Goal: Task Accomplishment & Management: Complete application form

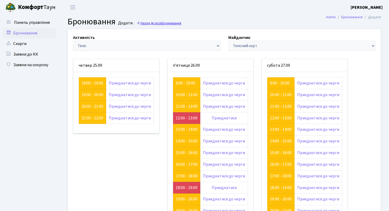
click at [152, 24] on link "Назад до всіх Бронювання" at bounding box center [159, 23] width 44 height 5
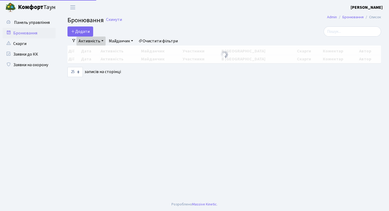
select select "25"
click at [86, 33] on button "Додати" at bounding box center [81, 31] width 26 height 10
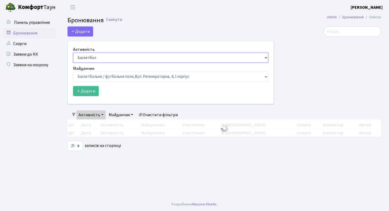
click at [93, 55] on select "Баскетбол Волейбол Йога Катання на роликах Настільний теніс Теніс Футбол Фітнес" at bounding box center [170, 58] width 195 height 10
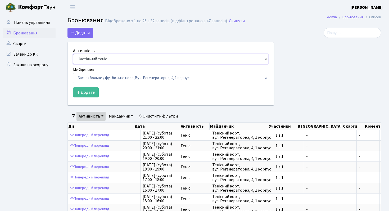
click at [73, 54] on select "Баскетбол Волейбол Йога Катання на роликах Настільний теніс Теніс Футбол Фітнес" at bounding box center [170, 59] width 195 height 10
click at [91, 58] on select "Баскетбол Волейбол Йога Катання на роликах Настільний теніс Теніс Футбол Фітнес" at bounding box center [170, 59] width 195 height 10
select select "1"
click at [73, 54] on select "Баскетбол Волейбол Йога Катання на роликах Настільний теніс Теніс Футбол Фітнес" at bounding box center [170, 59] width 195 height 10
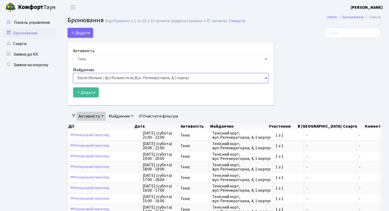
click at [101, 79] on select "Баскетбольне / футбольне поле, Вул. Регенераторна, 4, 1 корпус Баскетбольне пол…" at bounding box center [170, 78] width 195 height 10
select select "1"
click at [73, 73] on select "Баскетбольне / футбольне поле, Вул. Регенераторна, 4, 1 корпус Баскетбольне пол…" at bounding box center [170, 78] width 195 height 10
click at [90, 93] on button "Додати" at bounding box center [86, 92] width 26 height 10
